Goal: Find specific page/section: Find specific page/section

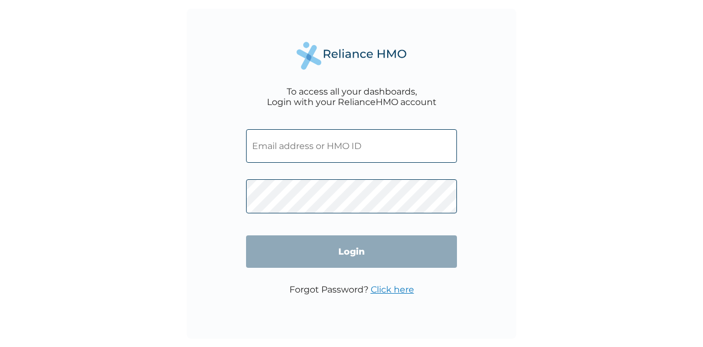
click at [318, 149] on input "text" at bounding box center [351, 146] width 211 height 34
type input "OHT/12792/A"
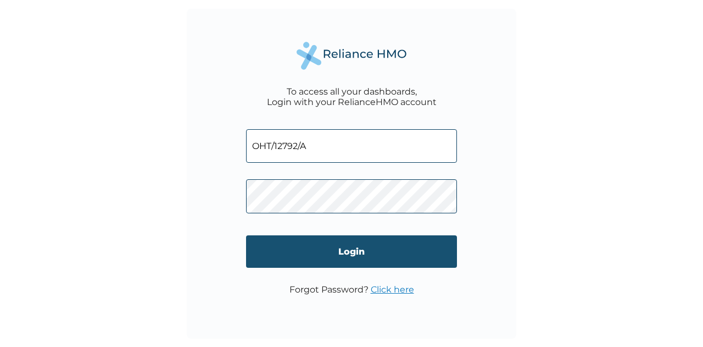
click at [294, 255] on input "Login" at bounding box center [351, 251] width 211 height 32
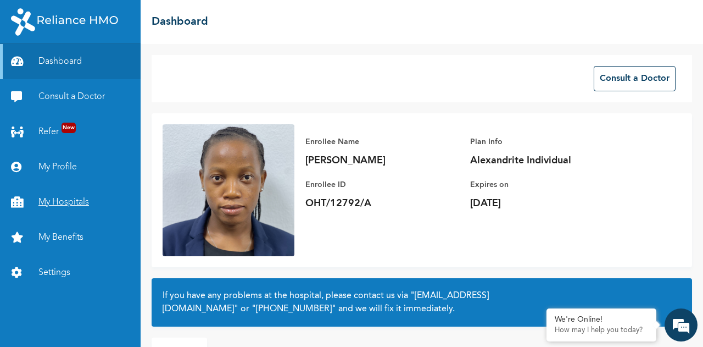
click at [49, 199] on link "My Hospitals" at bounding box center [70, 202] width 141 height 35
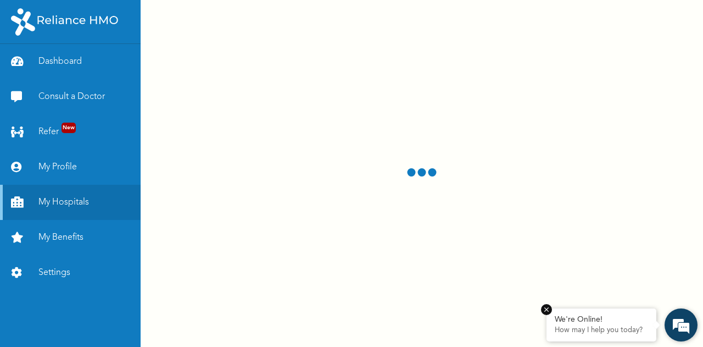
click at [546, 309] on em at bounding box center [546, 309] width 11 height 11
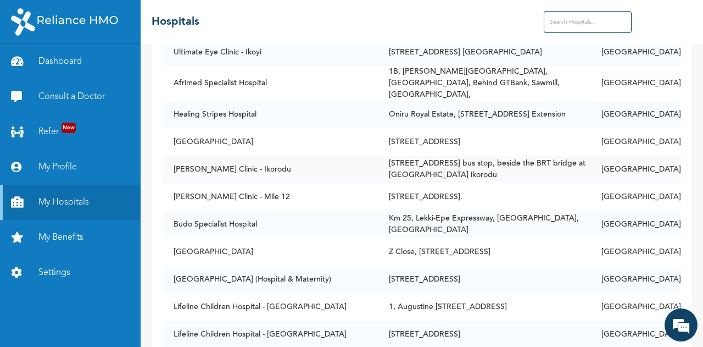
scroll to position [110, 0]
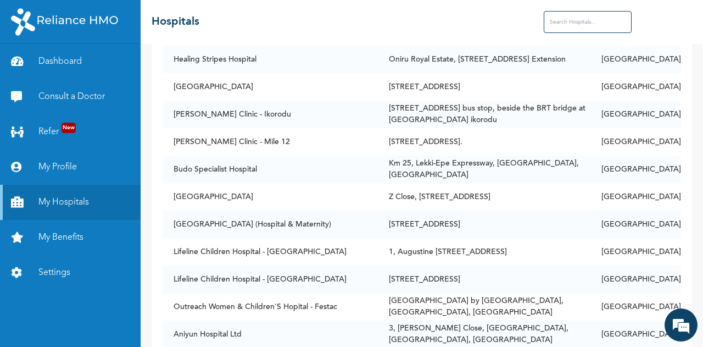
click at [577, 25] on input "text" at bounding box center [588, 22] width 88 height 22
type input "ibeju lekki"
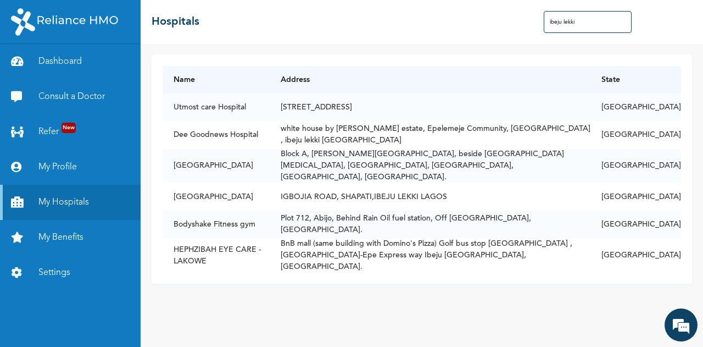
drag, startPoint x: 594, startPoint y: 21, endPoint x: 538, endPoint y: 22, distance: 55.5
click at [538, 22] on div "☰ Hospitals ibeju lekki" at bounding box center [422, 22] width 562 height 44
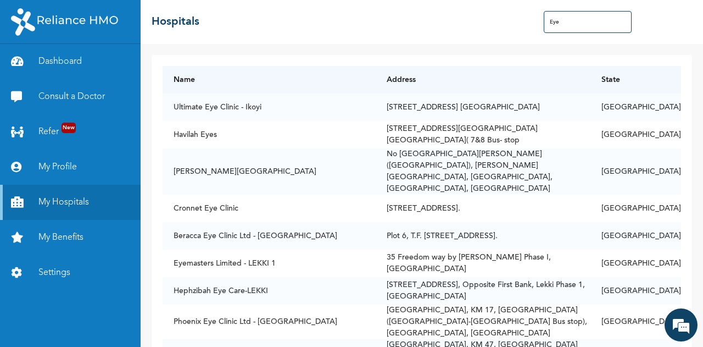
type input "Eye"
